Goal: Transaction & Acquisition: Purchase product/service

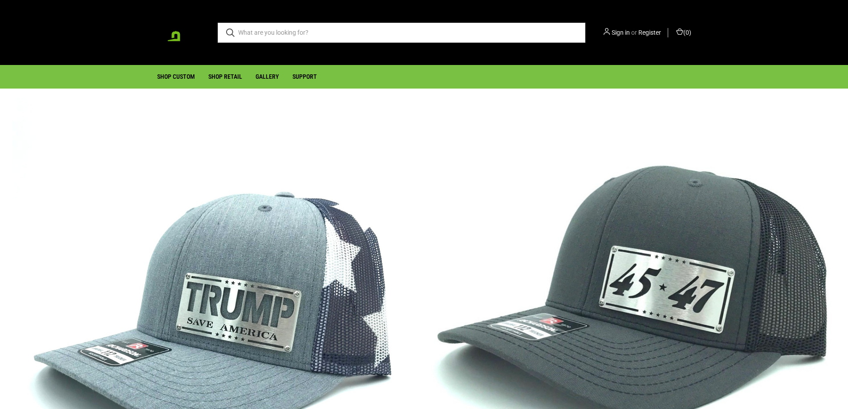
scroll to position [89, 0]
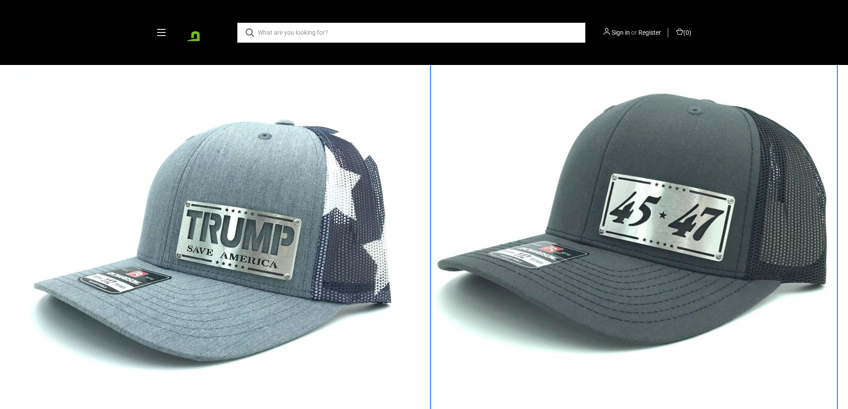
click at [674, 299] on img "Trump 45 & 47" at bounding box center [634, 228] width 405 height 405
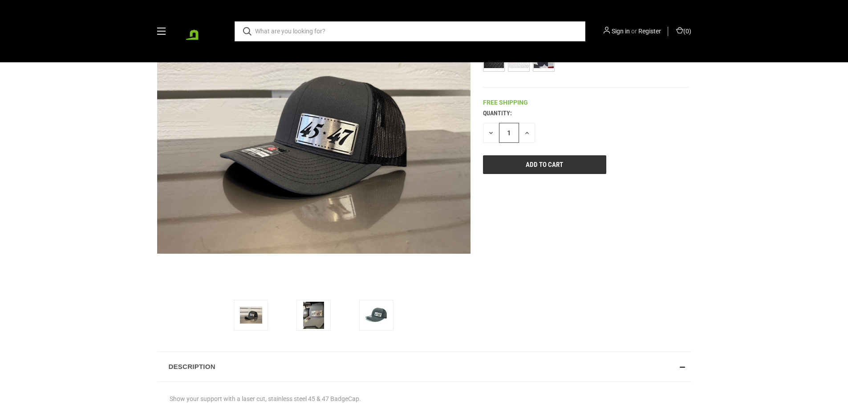
scroll to position [89, 0]
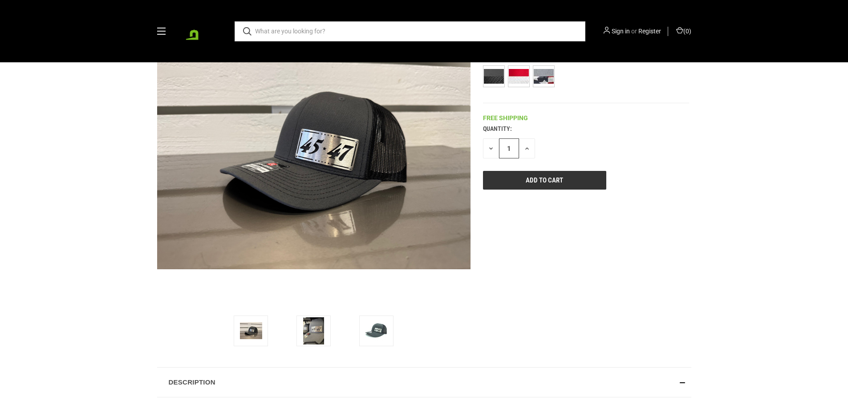
click at [607, 178] on div "Quantity: Decrease Quantity of undefined 1 Increase Quantity of undefined Add t…" at bounding box center [586, 156] width 206 height 65
click at [593, 176] on input "Add to Cart" at bounding box center [545, 180] width 124 height 19
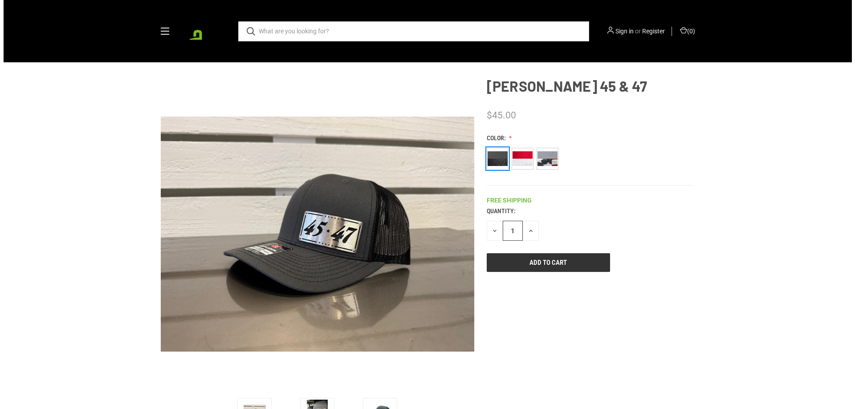
scroll to position [0, 0]
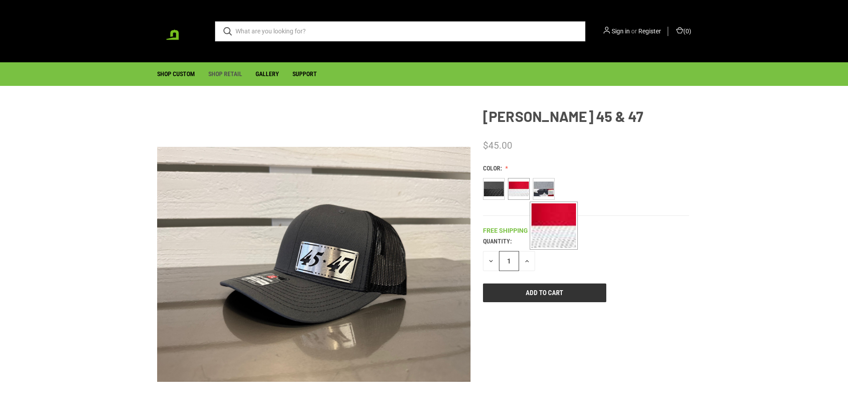
click at [517, 182] on span at bounding box center [519, 189] width 20 height 20
click at [512, 200] on input "Red / White" at bounding box center [511, 200] width 0 height 0
radio input "true"
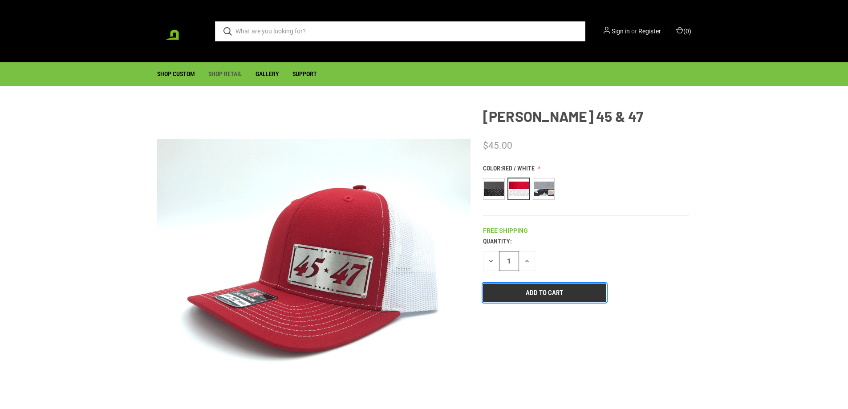
click at [514, 293] on input "Add to Cart" at bounding box center [545, 293] width 124 height 19
type input "Add to Cart"
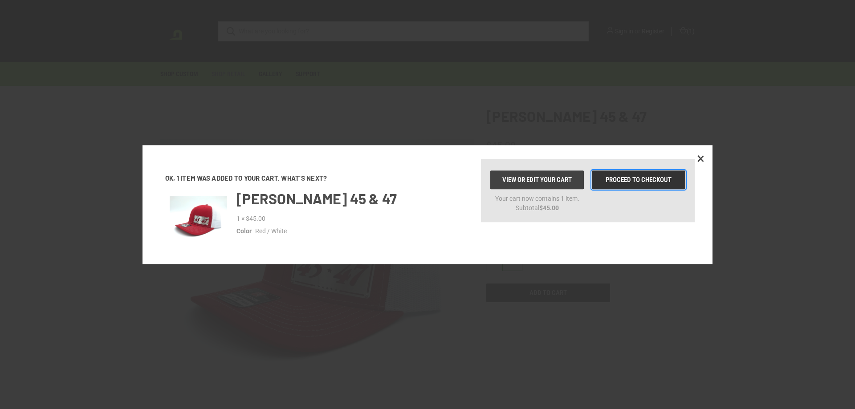
click at [624, 179] on link "Proceed to checkout" at bounding box center [639, 180] width 94 height 19
